Goal: Task Accomplishment & Management: Manage account settings

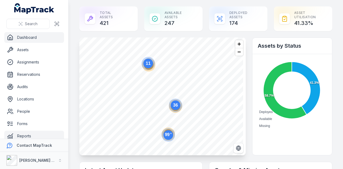
click at [46, 132] on link "Reports" at bounding box center [34, 136] width 60 height 11
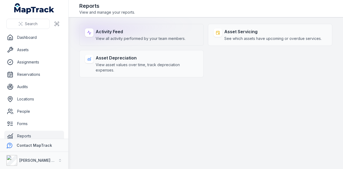
click at [148, 43] on div "Activity Feed View all activity performed by your team members." at bounding box center [141, 35] width 124 height 22
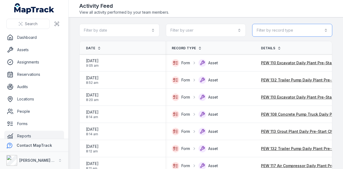
click at [300, 33] on button "Filter by record type" at bounding box center [292, 30] width 80 height 13
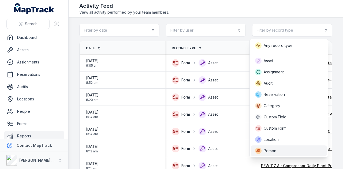
click at [282, 151] on div "Person" at bounding box center [288, 150] width 67 height 6
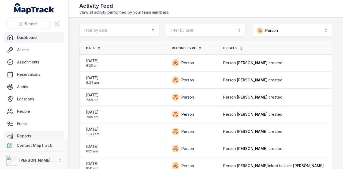
click at [47, 39] on link "Dashboard" at bounding box center [34, 37] width 60 height 11
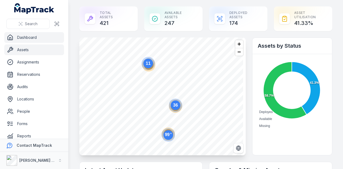
click at [43, 47] on link "Assets" at bounding box center [34, 49] width 60 height 11
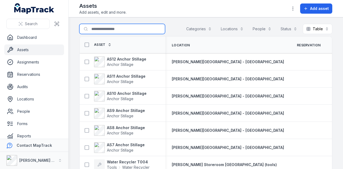
click at [107, 29] on input "Search for assets" at bounding box center [122, 29] width 86 height 10
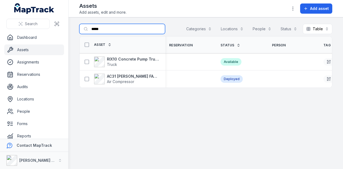
scroll to position [0, 128]
type input "*"
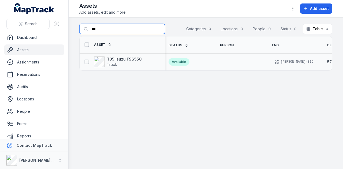
scroll to position [0, 142]
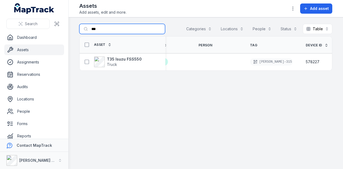
type input "***"
drag, startPoint x: 108, startPoint y: 31, endPoint x: 77, endPoint y: 28, distance: 30.9
click at [77, 28] on main "Search for assets *** Categories Locations People Status Table ***** Asset Loca…" at bounding box center [206, 92] width 274 height 151
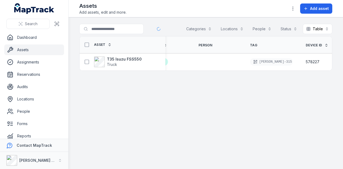
click at [50, 47] on link "Assets" at bounding box center [34, 49] width 60 height 11
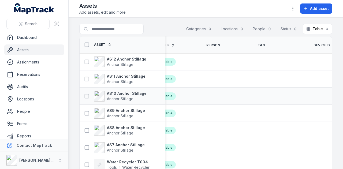
scroll to position [0, 194]
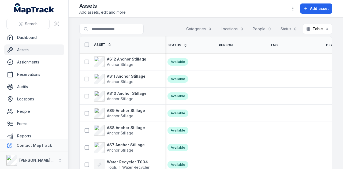
click at [326, 45] on span "Device ID" at bounding box center [334, 45] width 17 height 4
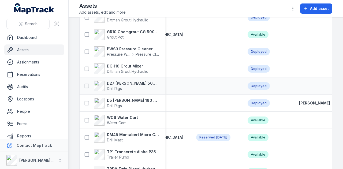
scroll to position [1451, 0]
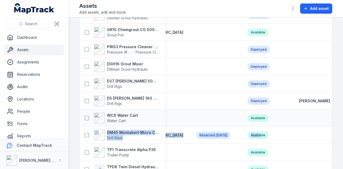
drag, startPoint x: 215, startPoint y: 127, endPoint x: 240, endPoint y: 119, distance: 26.3
click at [247, 119] on div "Available" at bounding box center [266, 117] width 39 height 7
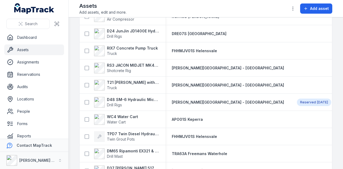
scroll to position [842, 0]
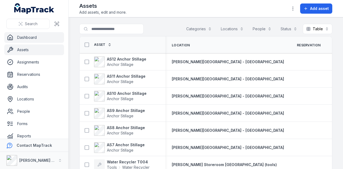
click at [37, 38] on link "Dashboard" at bounding box center [34, 37] width 60 height 11
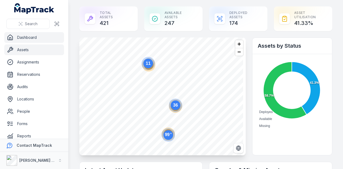
click at [33, 52] on link "Assets" at bounding box center [34, 49] width 60 height 11
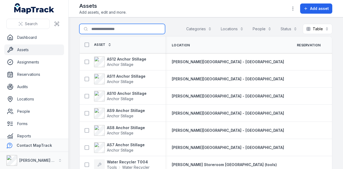
click at [108, 25] on input "Search for assets" at bounding box center [122, 29] width 86 height 10
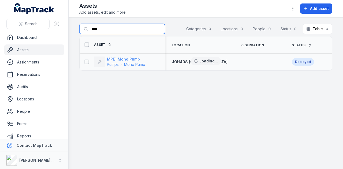
type input "****"
click at [128, 57] on strong "MPE1 Mono Pump" at bounding box center [126, 58] width 38 height 5
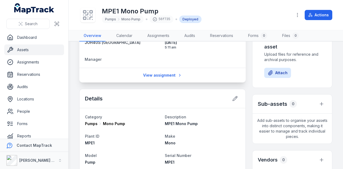
scroll to position [54, 0]
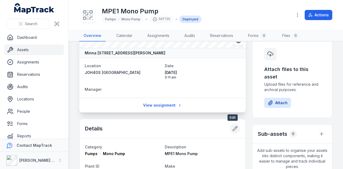
click at [233, 128] on icon at bounding box center [235, 128] width 5 height 5
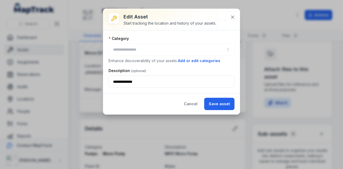
type input "*********"
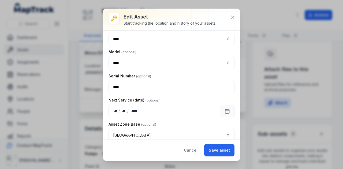
scroll to position [96, 0]
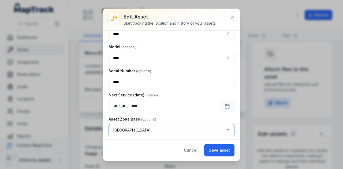
click at [219, 127] on button "NSW ***" at bounding box center [171, 130] width 126 height 12
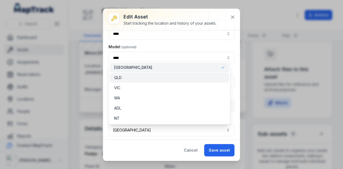
click at [120, 77] on span "QLD" at bounding box center [117, 77] width 7 height 5
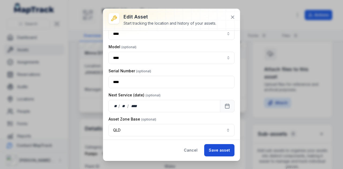
click at [216, 149] on button "Save asset" at bounding box center [219, 150] width 30 height 12
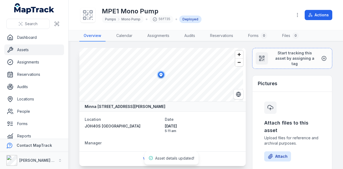
scroll to position [134, 0]
